Goal: Task Accomplishment & Management: Manage account settings

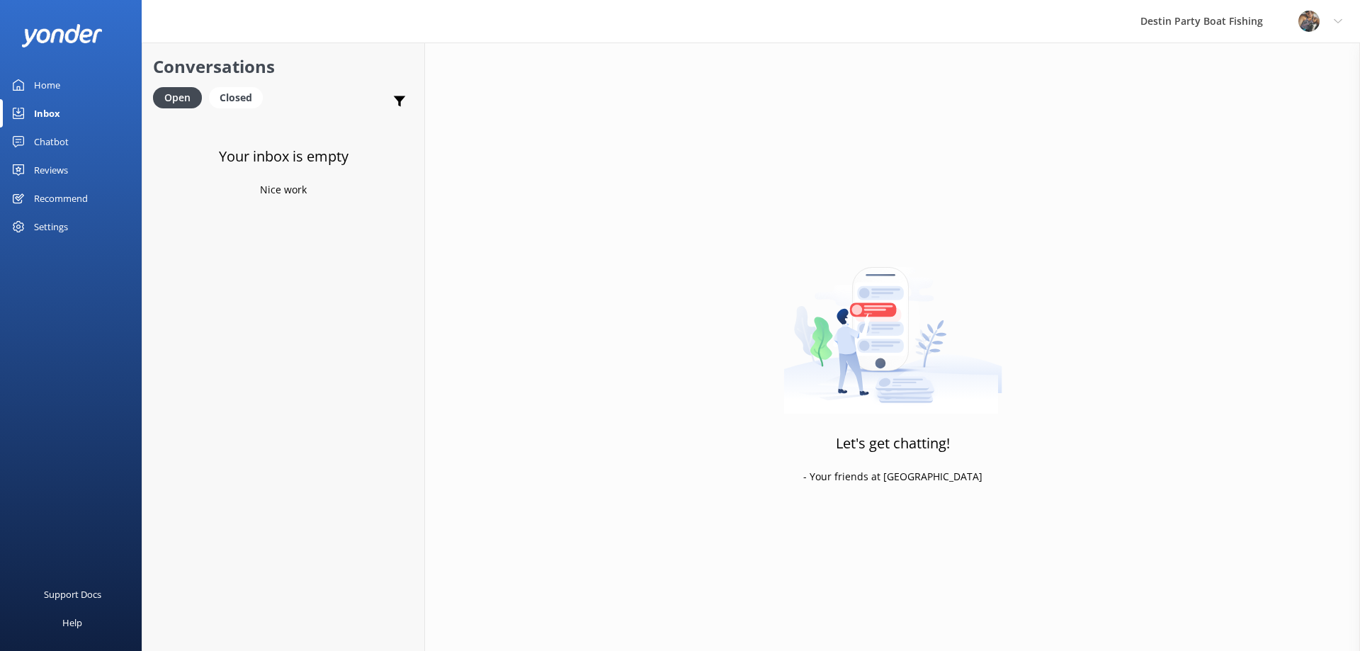
click at [279, 134] on div "Your inbox is empty Nice work" at bounding box center [283, 442] width 282 height 651
click at [230, 98] on div "Closed" at bounding box center [236, 97] width 54 height 21
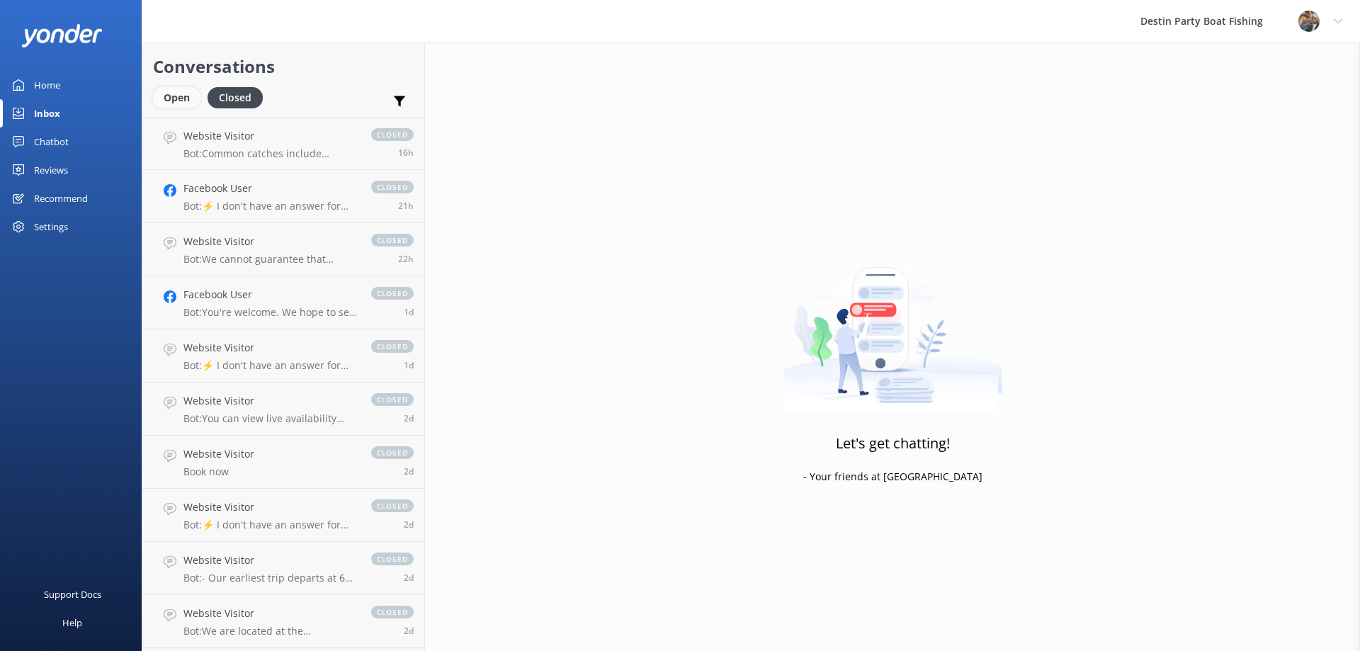
click at [178, 101] on div "Open" at bounding box center [176, 97] width 47 height 21
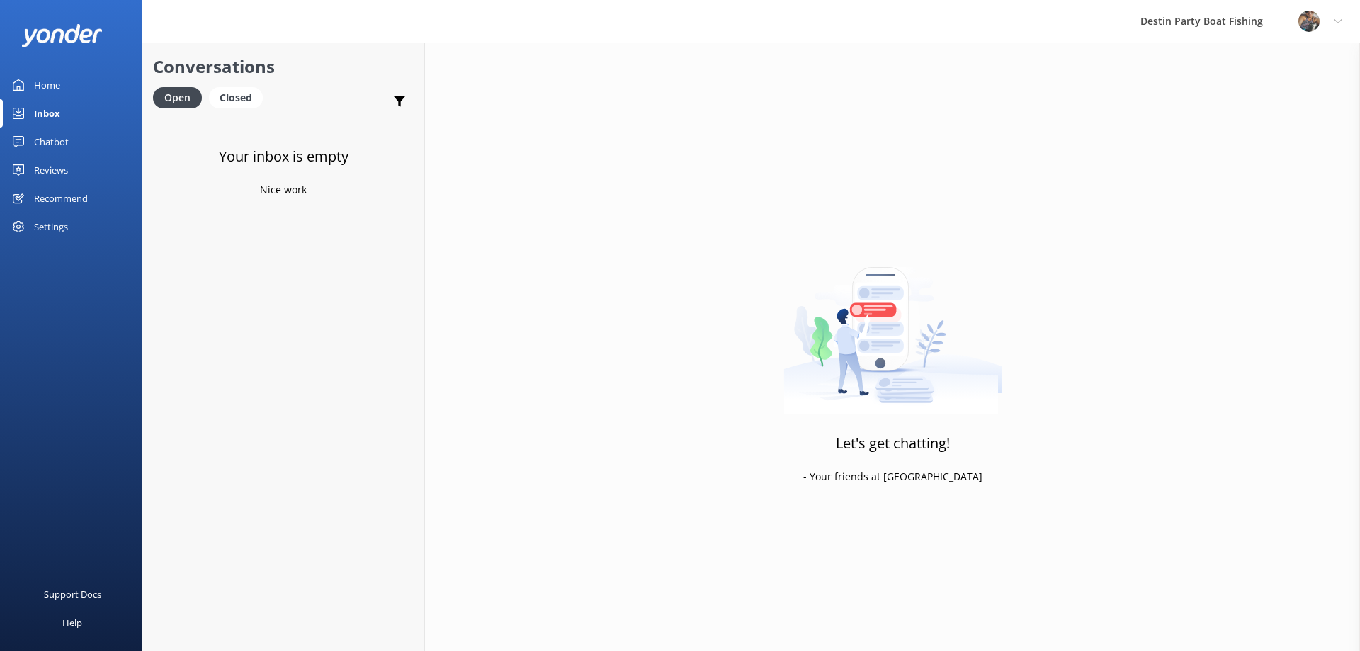
click at [64, 175] on div "Reviews" at bounding box center [51, 170] width 34 height 28
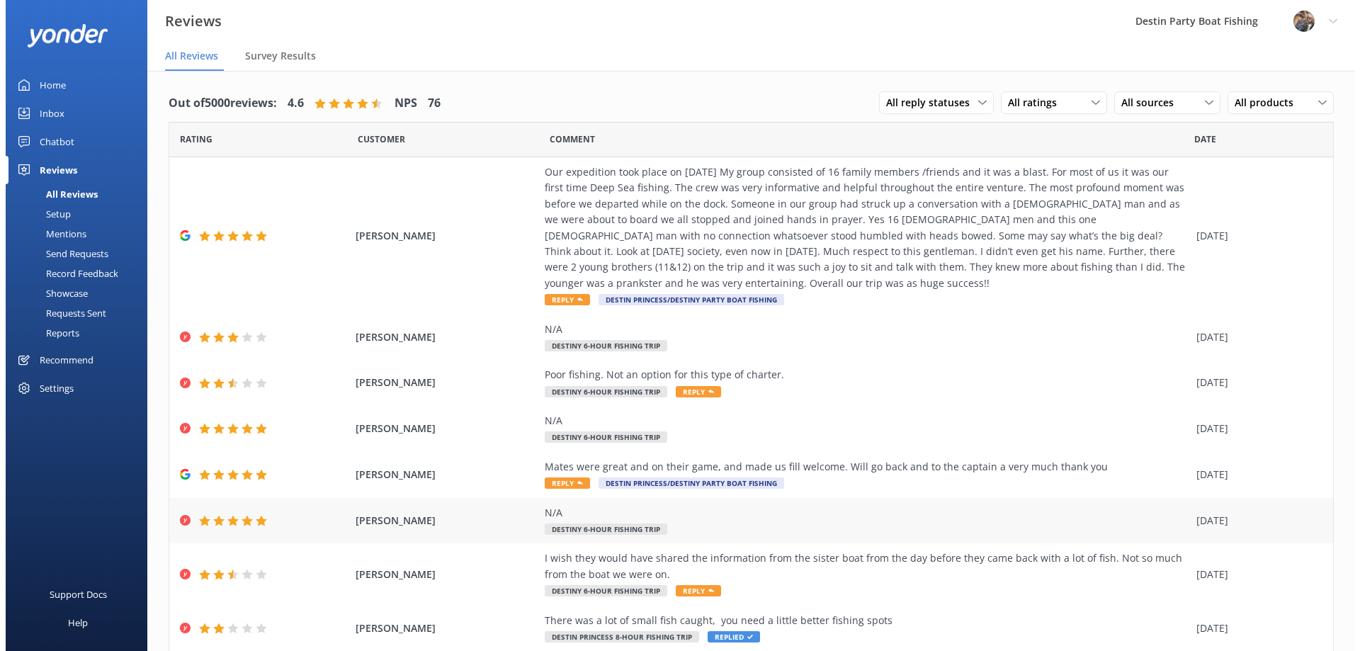
scroll to position [139, 0]
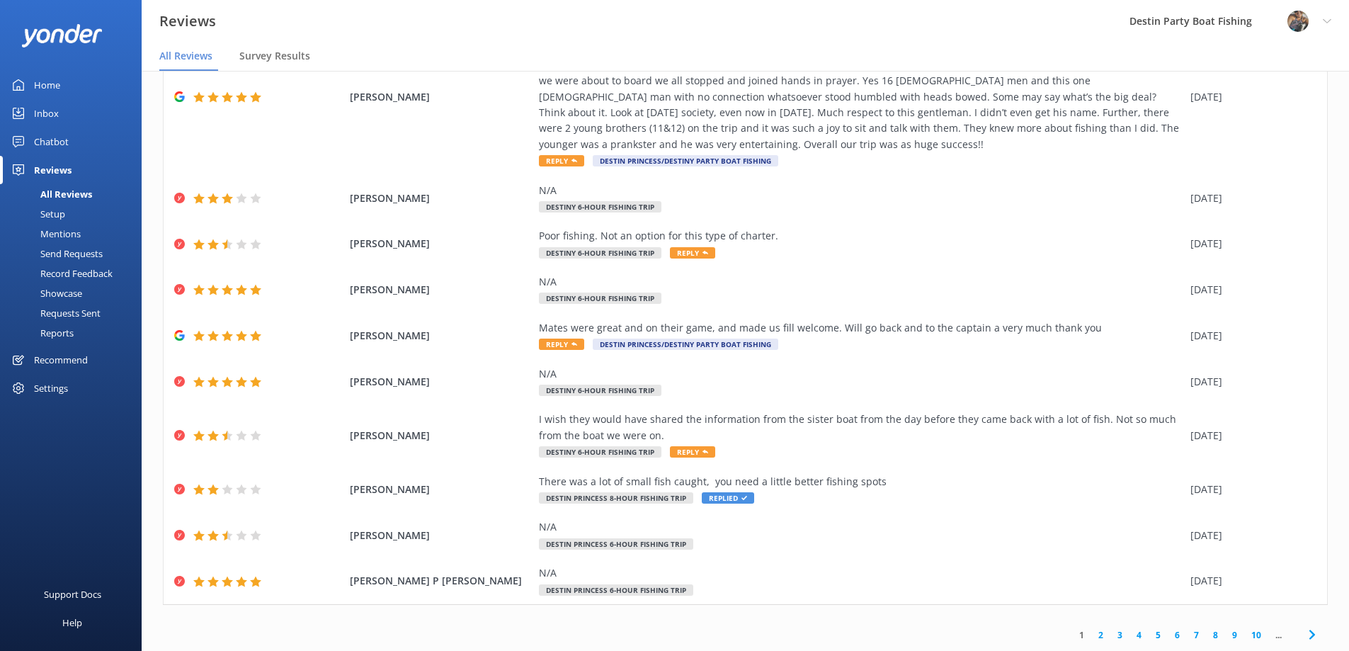
click at [1327, 16] on div "Profile Settings Logout" at bounding box center [1309, 21] width 79 height 42
click at [1276, 92] on link "Logout" at bounding box center [1279, 95] width 142 height 35
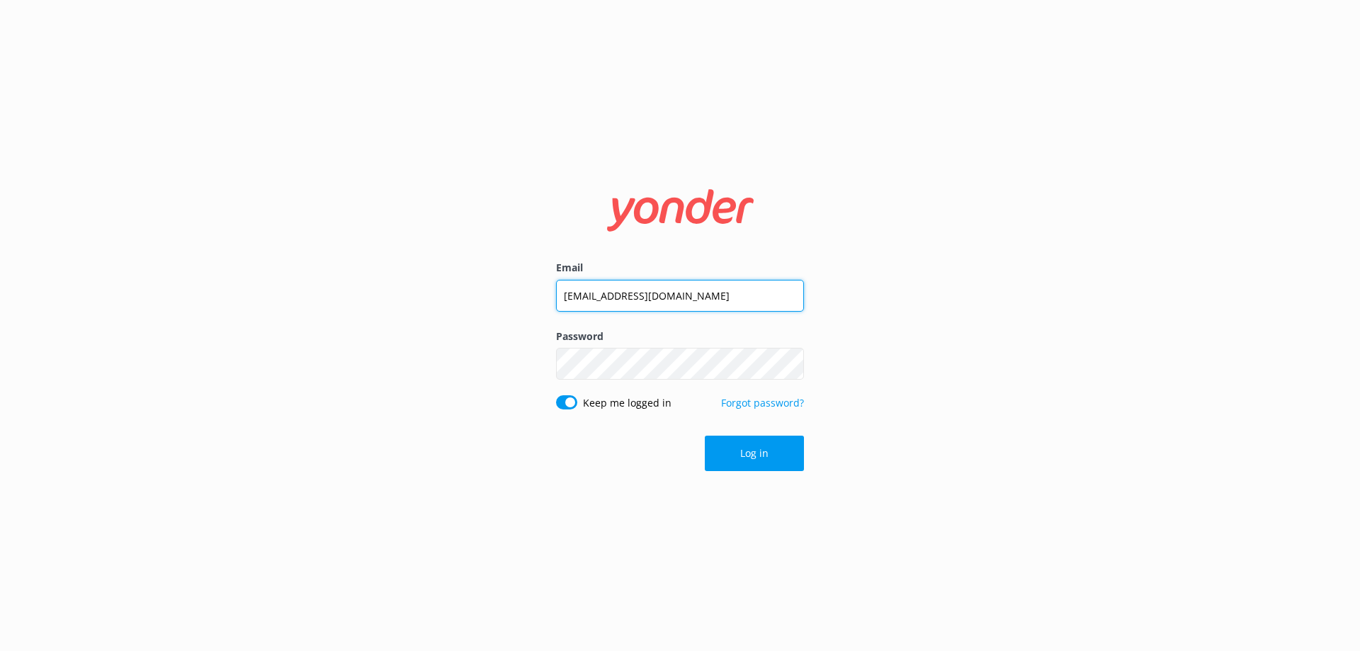
drag, startPoint x: 797, startPoint y: 293, endPoint x: 486, endPoint y: 309, distance: 311.3
click at [486, 309] on div "Email [EMAIL_ADDRESS][DOMAIN_NAME] Password Show password Keep me logged in For…" at bounding box center [680, 325] width 1360 height 651
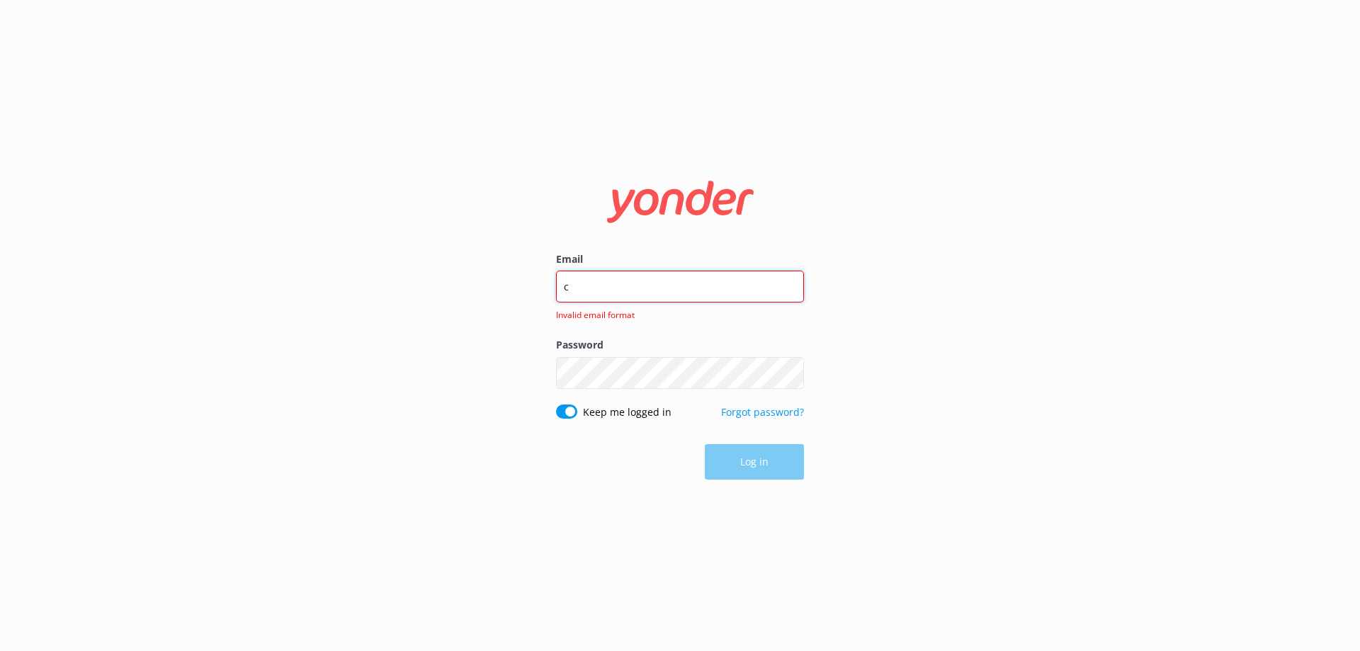
type input "[EMAIL_ADDRESS][DOMAIN_NAME]"
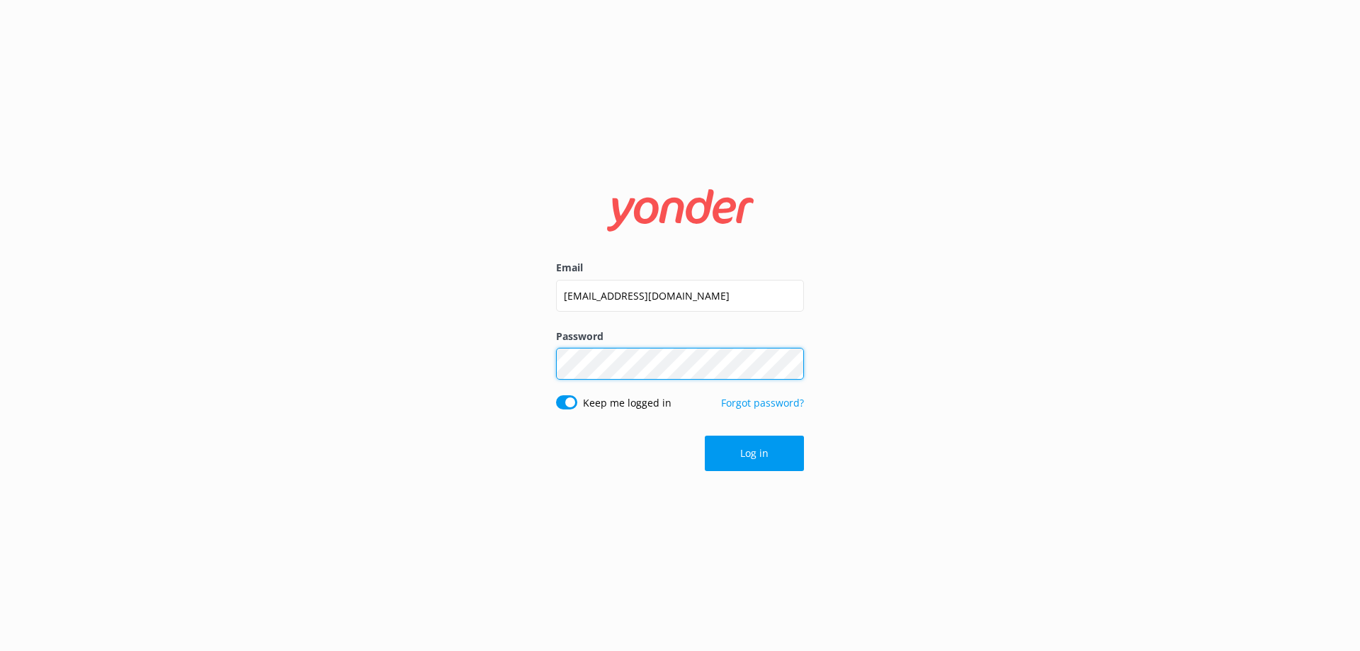
click at [419, 372] on div "Email [EMAIL_ADDRESS][DOMAIN_NAME] Password Show password Keep me logged in For…" at bounding box center [680, 325] width 1360 height 651
click button "Log in" at bounding box center [754, 453] width 99 height 35
